Goal: Task Accomplishment & Management: Use online tool/utility

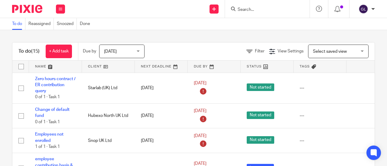
click at [245, 5] on div at bounding box center [267, 9] width 85 height 18
click at [247, 9] on input "Search" at bounding box center [264, 9] width 54 height 5
click at [260, 11] on input "wto" at bounding box center [264, 9] width 54 height 5
drag, startPoint x: 255, startPoint y: 11, endPoint x: 239, endPoint y: 11, distance: 16.3
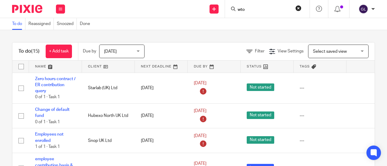
click at [239, 11] on input "wto" at bounding box center [264, 9] width 54 height 5
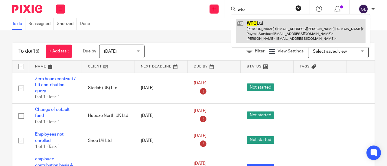
type input "wto"
click at [251, 25] on link at bounding box center [301, 31] width 130 height 24
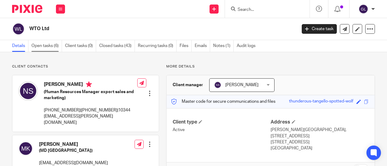
click at [49, 46] on link "Open tasks (6)" at bounding box center [46, 46] width 31 height 12
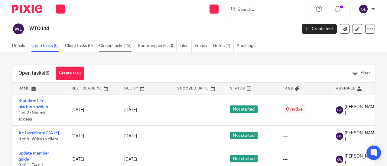
click at [118, 44] on link "Closed tasks (43)" at bounding box center [117, 46] width 36 height 12
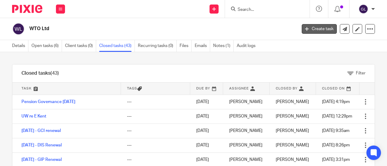
click at [316, 29] on link "Create task" at bounding box center [319, 29] width 35 height 10
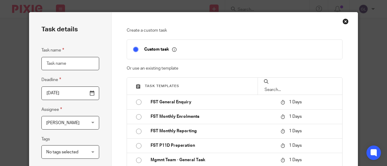
click at [56, 65] on input "Task name" at bounding box center [70, 64] width 58 height 14
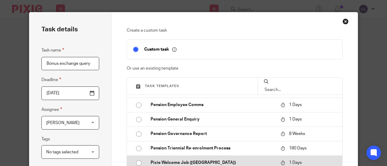
scroll to position [121, 0]
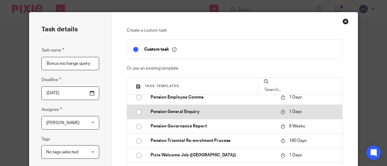
type input "Bonus exchange query"
click at [166, 110] on p "Pension General Enquiry" at bounding box center [212, 112] width 124 height 6
type input "2025-10-14"
checkbox input "false"
radio input "true"
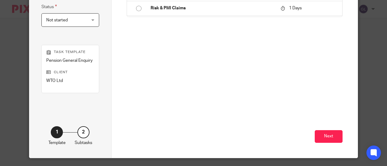
scroll to position [166, 0]
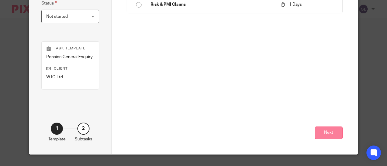
click at [328, 132] on button "Next" at bounding box center [329, 133] width 28 height 13
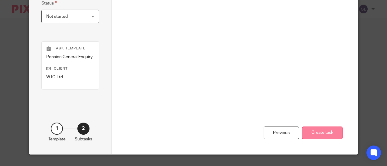
click at [329, 132] on button "Create task" at bounding box center [322, 133] width 40 height 13
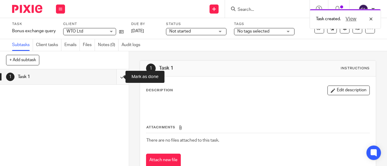
click at [117, 77] on input "submit" at bounding box center [64, 76] width 129 height 15
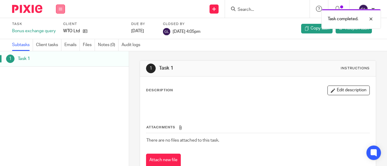
click at [62, 9] on icon at bounding box center [61, 9] width 4 height 4
click at [57, 28] on link "Work" at bounding box center [57, 28] width 11 height 4
